Goal: Contribute content

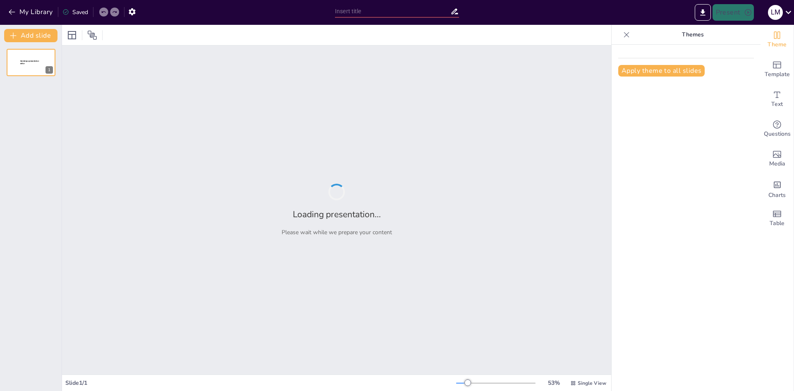
type input "Understanding Mental Health Disorders: Definitions, Classifications, and Impacts"
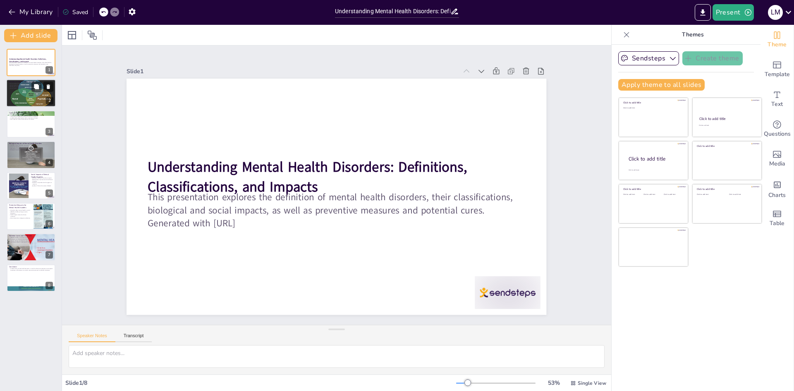
click at [30, 88] on p "Mental health disorders deserve attention and treatment." at bounding box center [31, 89] width 45 height 2
type textarea "Mental health disorders significantly influence an individual's cognitive proce…"
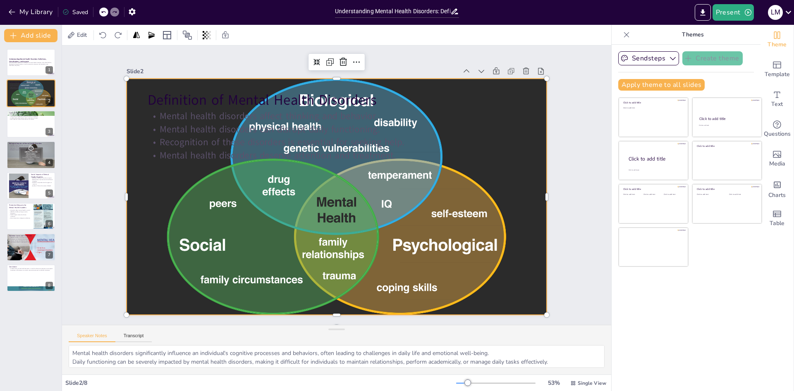
click at [511, 176] on div at bounding box center [332, 195] width 480 height 387
click at [772, 74] on span "Template" at bounding box center [777, 74] width 25 height 9
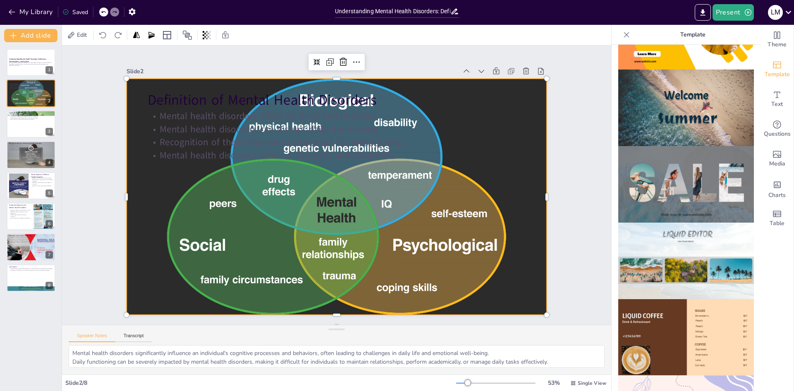
scroll to position [291, 0]
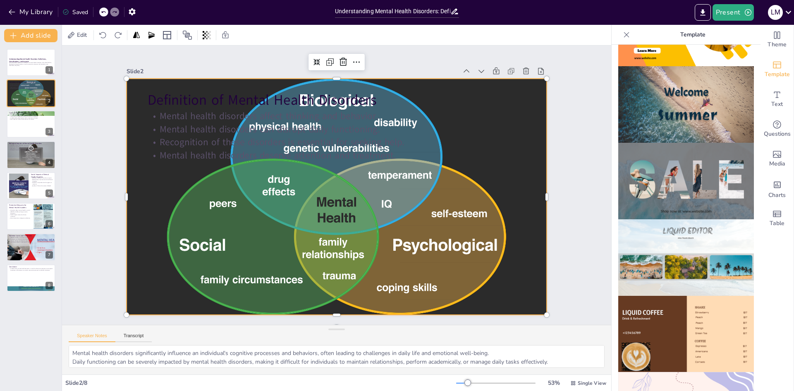
click at [684, 296] on img at bounding box center [686, 334] width 136 height 76
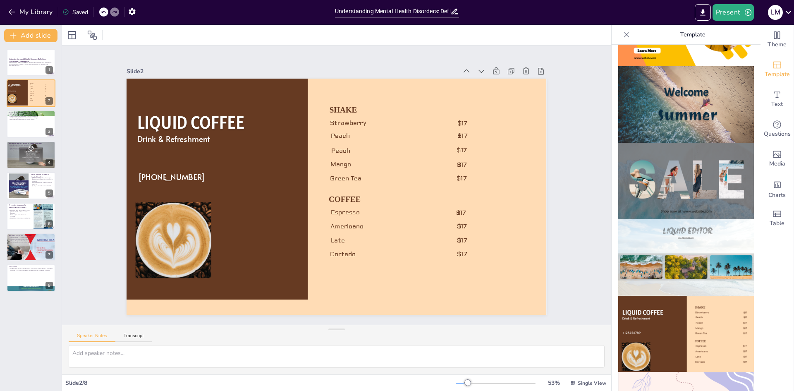
click at [100, 10] on div at bounding box center [109, 11] width 20 height 9
click at [101, 10] on div at bounding box center [103, 11] width 9 height 9
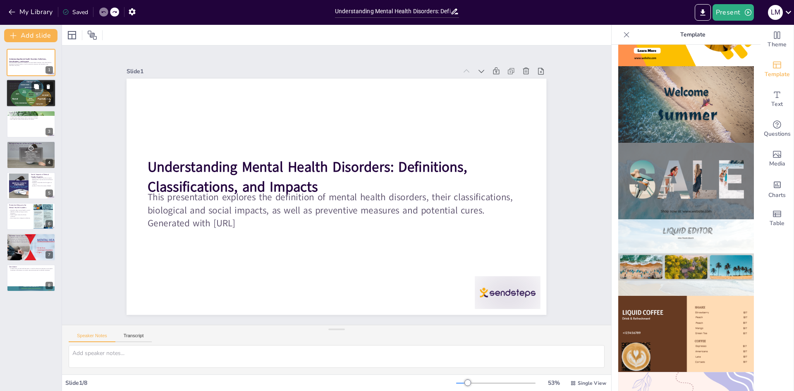
click at [16, 102] on div at bounding box center [31, 93] width 50 height 28
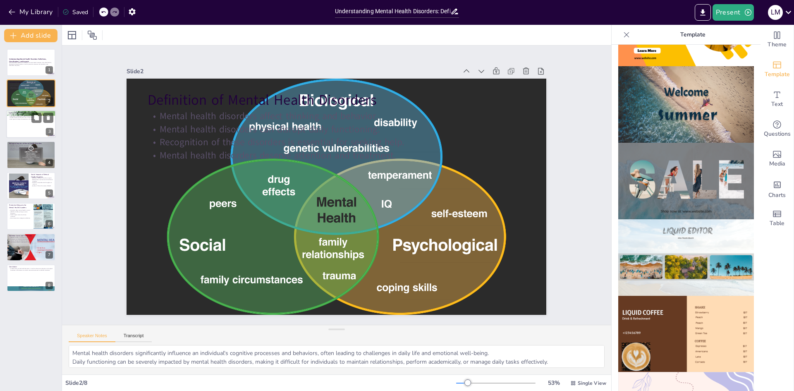
click at [35, 136] on div at bounding box center [31, 124] width 50 height 28
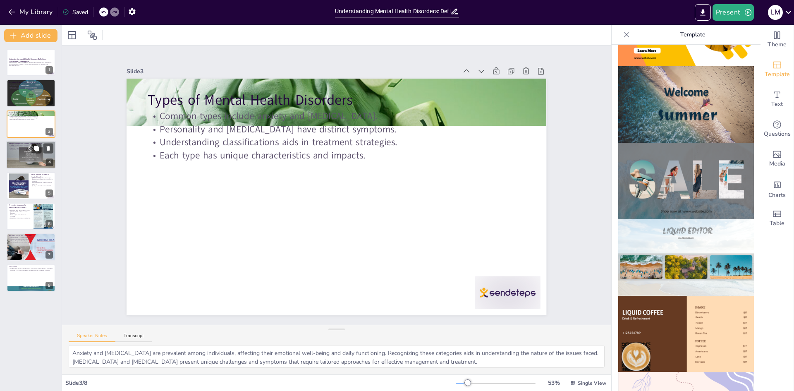
click at [19, 149] on p "Biological impacts affect overall physical health." at bounding box center [31, 150] width 45 height 2
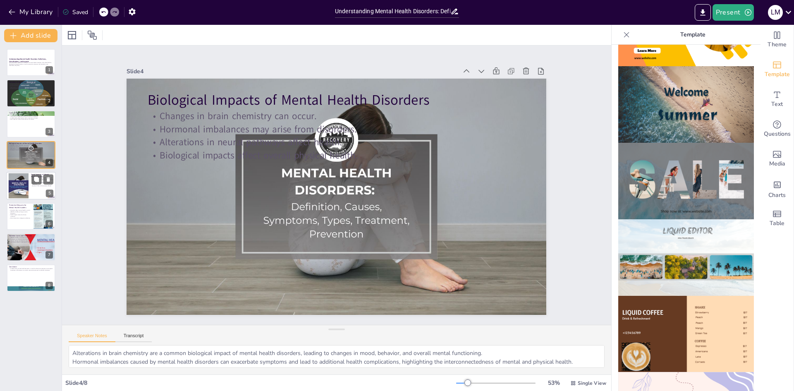
click at [24, 180] on div at bounding box center [18, 185] width 45 height 25
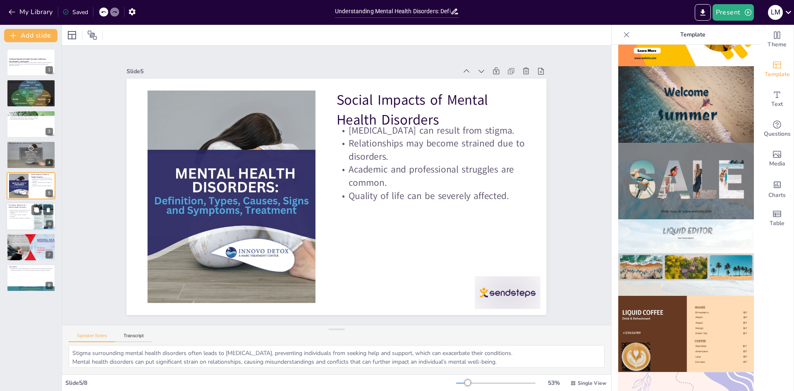
click at [22, 208] on div "Preventive Measures for Mental Health Disorders" at bounding box center [20, 206] width 22 height 5
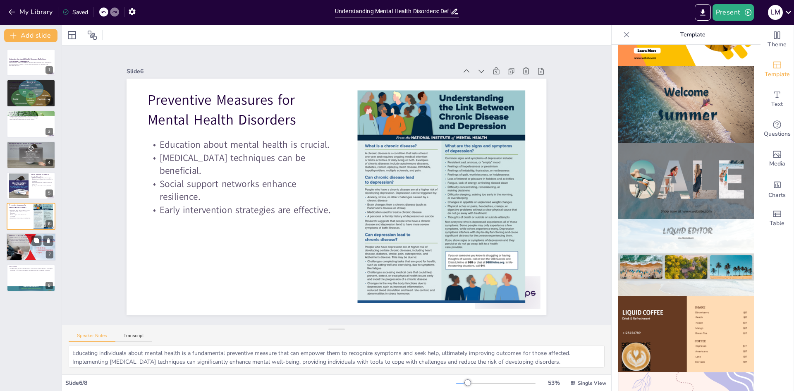
click at [18, 246] on div at bounding box center [31, 247] width 59 height 28
type textarea "[MEDICAL_DATA] serves as a cornerstone in the treatment of mental health disord…"
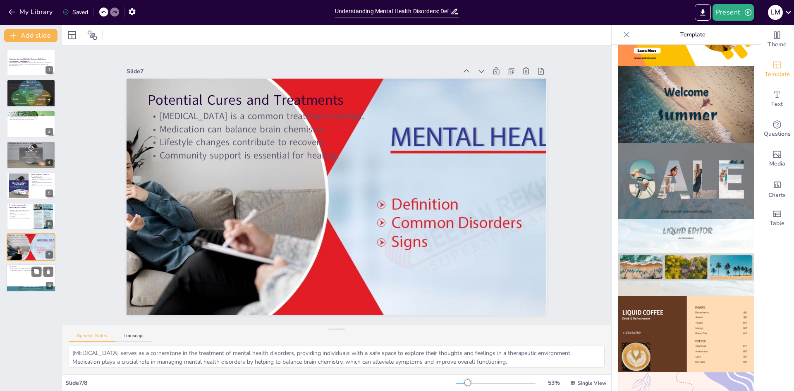
click at [20, 276] on div at bounding box center [31, 278] width 50 height 28
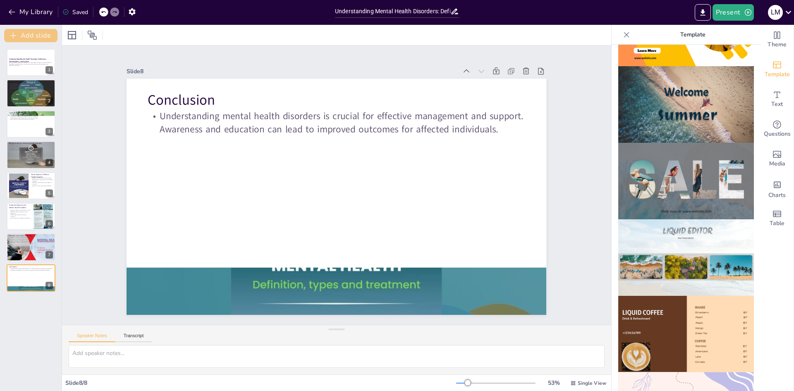
click at [41, 35] on button "Add slide" at bounding box center [30, 35] width 53 height 13
